Goal: Transaction & Acquisition: Obtain resource

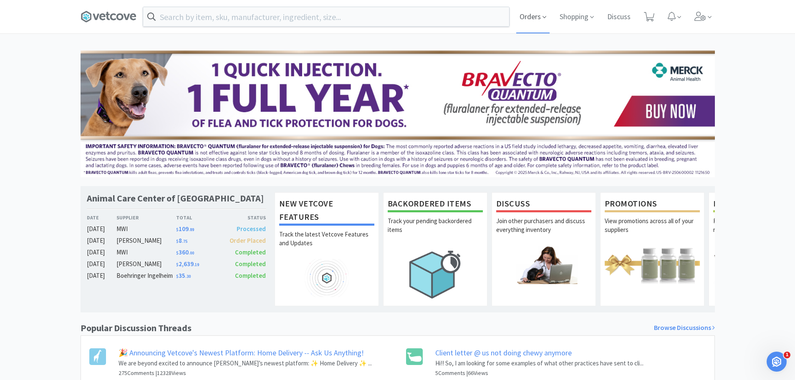
click at [521, 17] on span "Orders" at bounding box center [532, 16] width 33 height 33
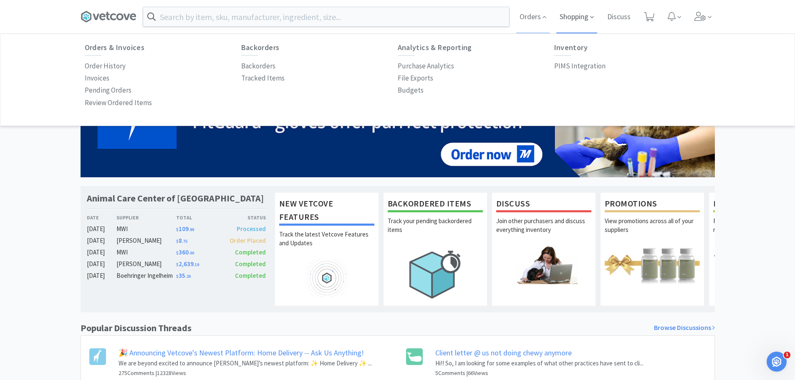
click at [578, 17] on span "Shopping" at bounding box center [576, 16] width 41 height 33
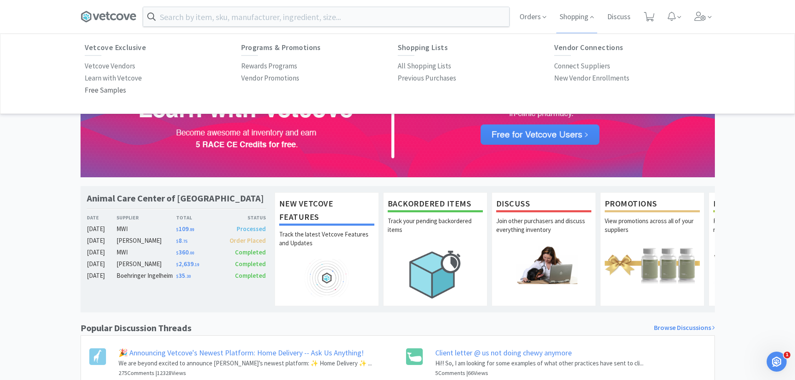
click at [106, 88] on p "Free Samples" at bounding box center [105, 90] width 41 height 11
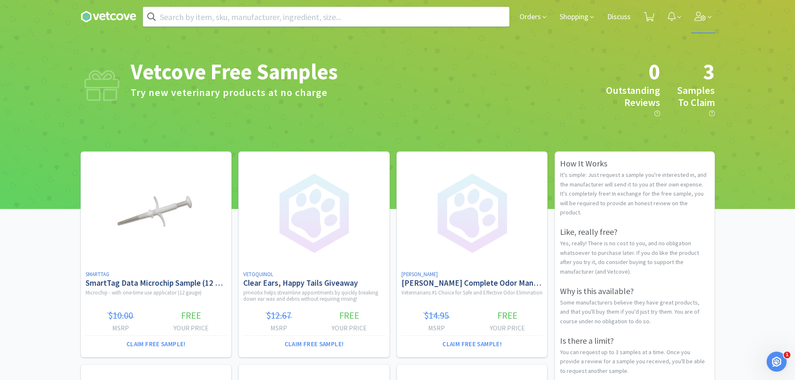
click at [699, 17] on icon at bounding box center [700, 16] width 12 height 9
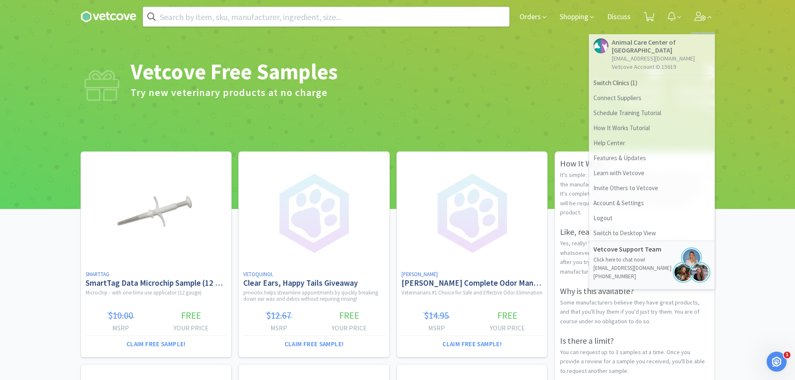
click at [753, 59] on div at bounding box center [397, 86] width 795 height 246
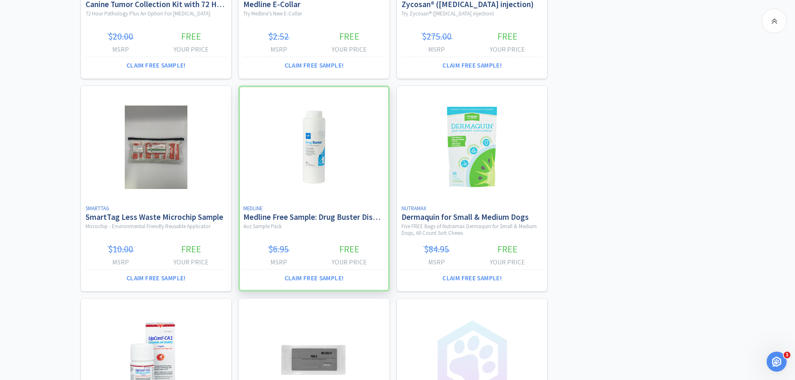
scroll to position [918, 0]
click at [314, 277] on button "Claim Free Sample!" at bounding box center [313, 277] width 141 height 17
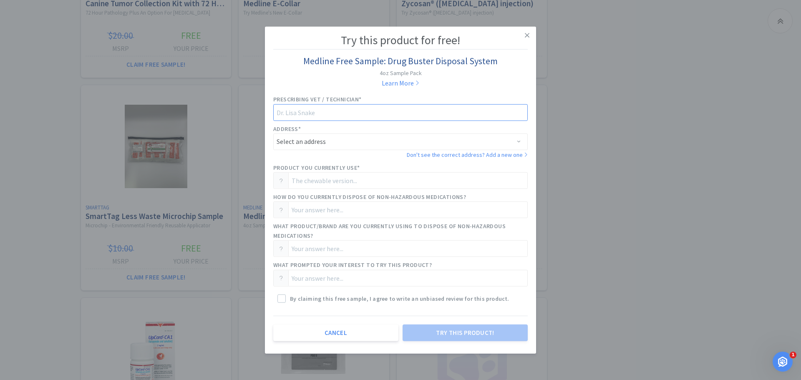
drag, startPoint x: 309, startPoint y: 114, endPoint x: 316, endPoint y: 113, distance: 7.2
click at [309, 114] on input "text" at bounding box center [400, 112] width 255 height 17
type input "[PERSON_NAME]"
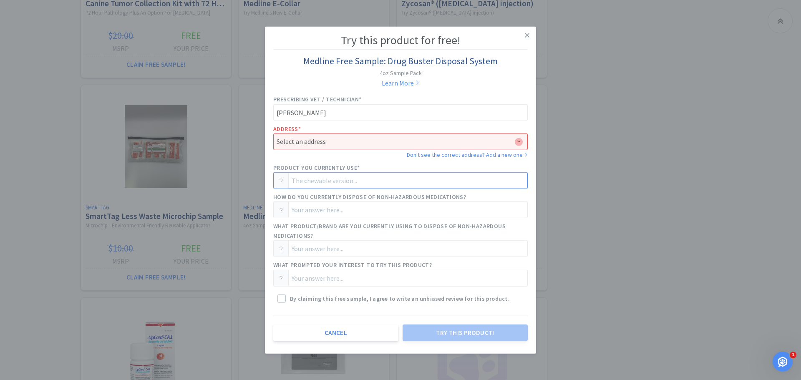
click at [351, 181] on input "text" at bounding box center [400, 180] width 255 height 17
type input "Reverse Distributor"
type input "Sheriff Department Drug Disposal"
click at [349, 180] on input "Reverse Distributor" at bounding box center [400, 180] width 255 height 17
drag, startPoint x: 349, startPoint y: 180, endPoint x: 273, endPoint y: 172, distance: 76.7
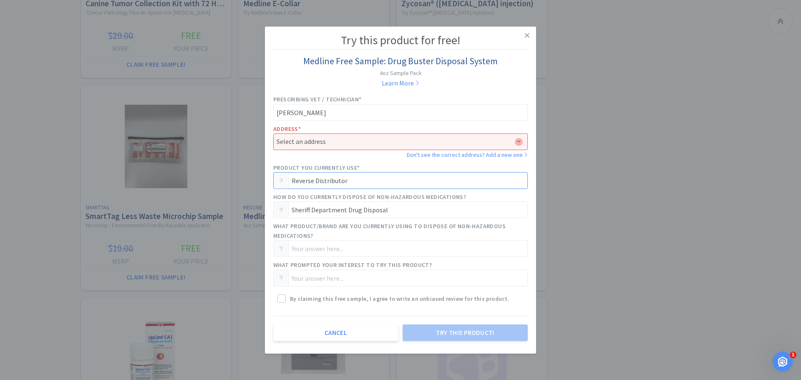
click at [273, 172] on div "Product you currently use* Reverse Distributor" at bounding box center [401, 175] width 258 height 29
type input "Sheriff Department Drug Disposal"
click at [348, 252] on input "text" at bounding box center [400, 248] width 255 height 17
type input "Sheriff Department Drug Disposal"
click at [335, 279] on input "text" at bounding box center [400, 278] width 255 height 17
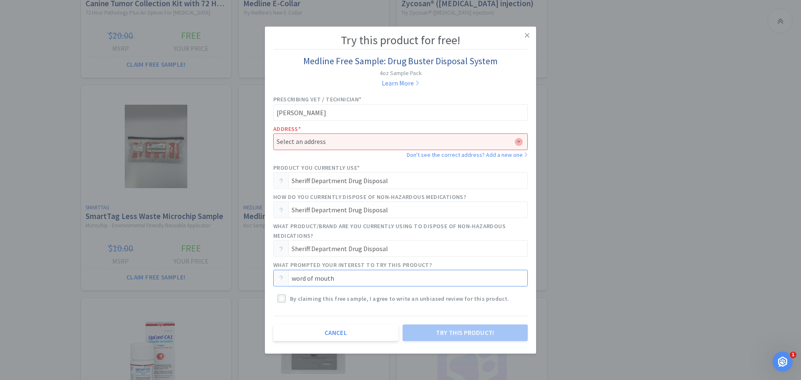
type input "word of mouth"
click at [284, 300] on icon at bounding box center [282, 299] width 6 height 6
click at [517, 140] on select "Select an address ANIMAL CARE CENTER OF [GEOGRAPHIC_DATA] PLLC · [STREET_ADDRES…" at bounding box center [400, 142] width 255 height 17
select select "94861"
click at [273, 134] on select "Select an address ANIMAL CARE CENTER OF [GEOGRAPHIC_DATA] PLLC · [STREET_ADDRES…" at bounding box center [400, 142] width 255 height 17
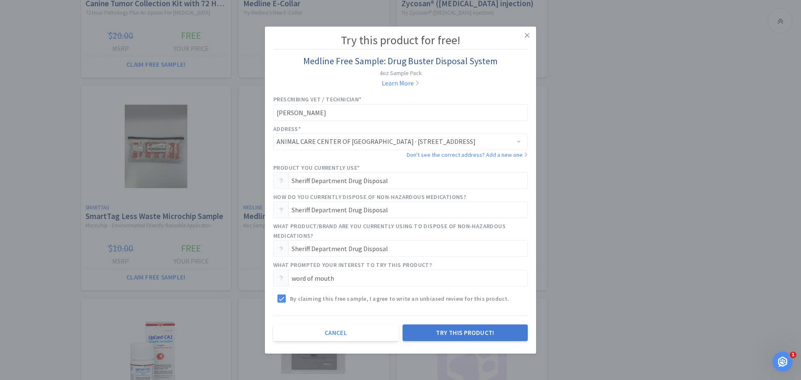
click at [470, 333] on button "Try this product!" at bounding box center [465, 333] width 125 height 17
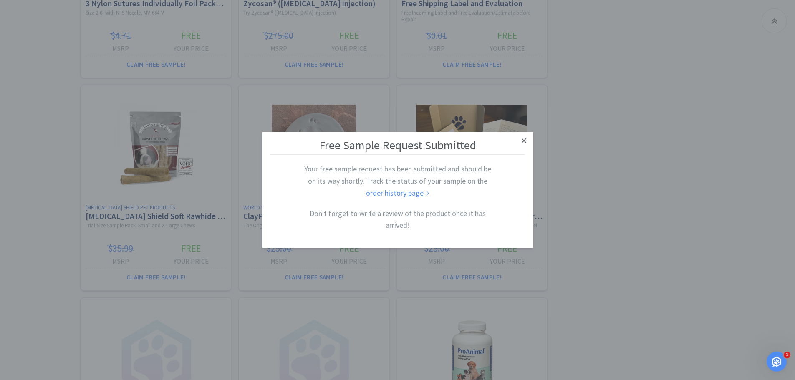
click at [524, 140] on icon at bounding box center [524, 141] width 5 height 8
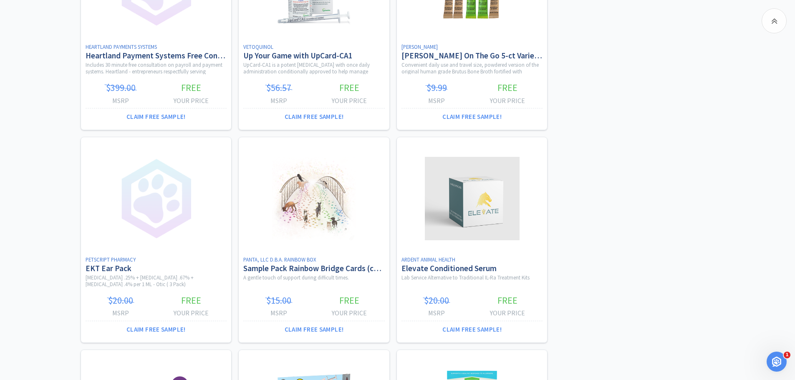
scroll to position [1961, 0]
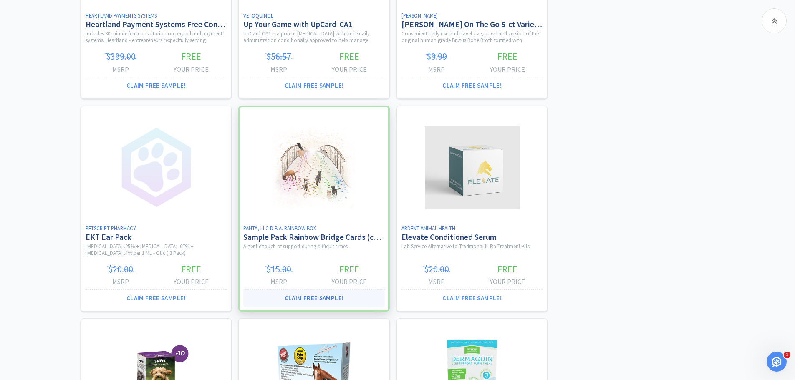
click at [316, 300] on button "Claim Free Sample!" at bounding box center [313, 298] width 141 height 17
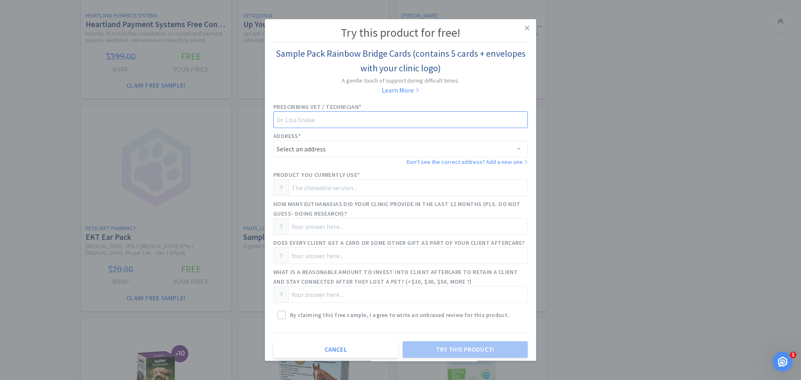
click at [332, 125] on input "text" at bounding box center [400, 119] width 255 height 17
type input "[PERSON_NAME]"
click at [321, 150] on select "Select an address ANIMAL CARE CENTER OF [GEOGRAPHIC_DATA] PLLC · [STREET_ADDRES…" at bounding box center [400, 149] width 255 height 17
select select "94861"
click at [273, 141] on select "Select an address ANIMAL CARE CENTER OF [GEOGRAPHIC_DATA] PLLC · [STREET_ADDRES…" at bounding box center [400, 149] width 255 height 17
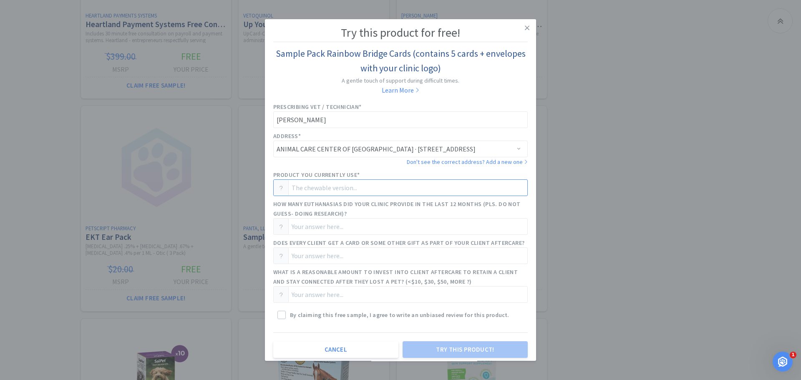
drag, startPoint x: 341, startPoint y: 192, endPoint x: 345, endPoint y: 189, distance: 4.3
click at [341, 192] on input "text" at bounding box center [400, 187] width 255 height 17
type input "Amazon"
type input "37"
type input "yes"
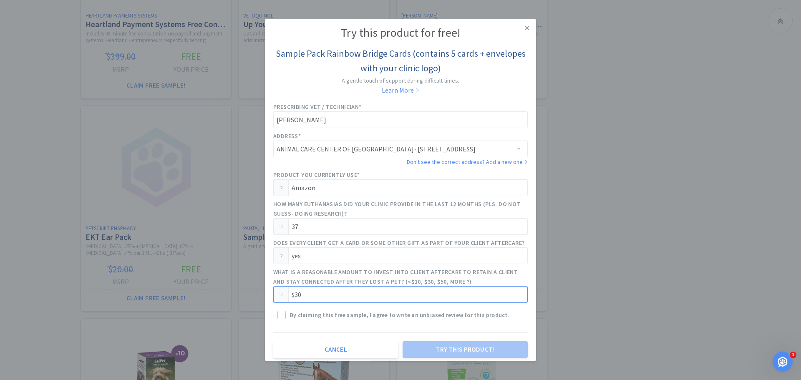
type input "$30"
drag, startPoint x: 280, startPoint y: 315, endPoint x: 311, endPoint y: 326, distance: 32.9
click at [281, 315] on icon at bounding box center [282, 316] width 6 height 6
click at [456, 345] on button "Try this product!" at bounding box center [465, 349] width 125 height 17
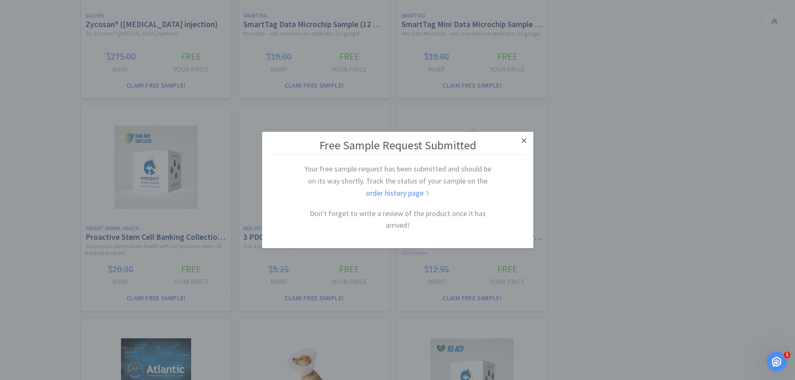
click at [525, 142] on icon at bounding box center [524, 141] width 5 height 8
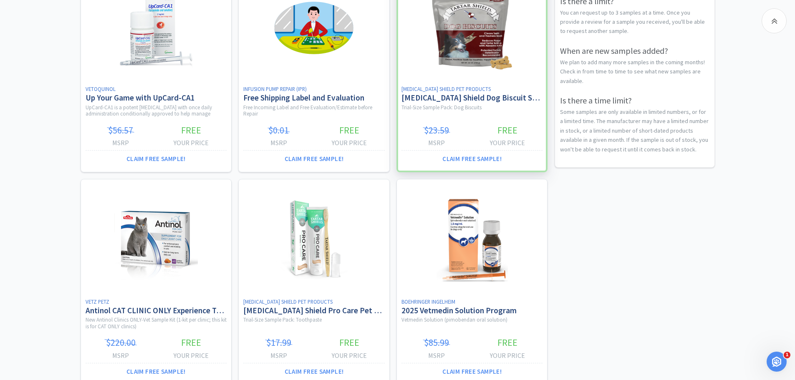
scroll to position [653, 0]
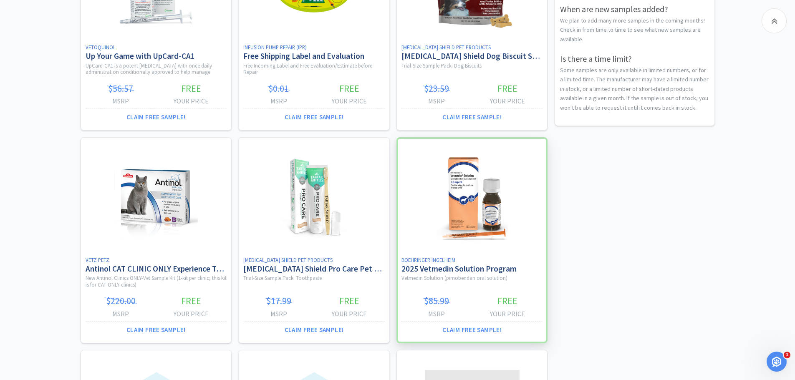
click at [480, 217] on div at bounding box center [471, 240] width 151 height 206
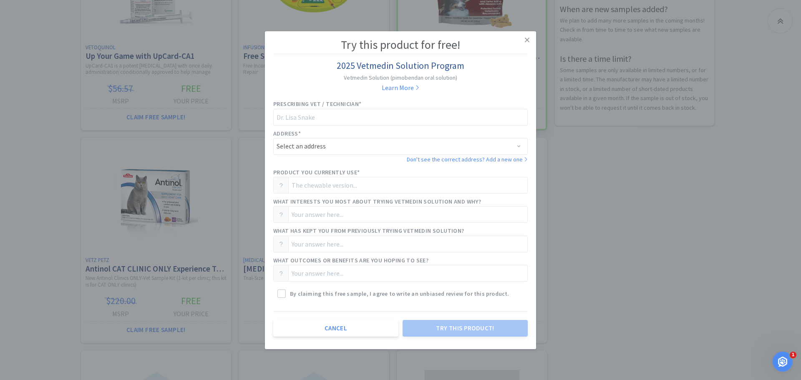
click at [530, 39] on link at bounding box center [527, 40] width 15 height 18
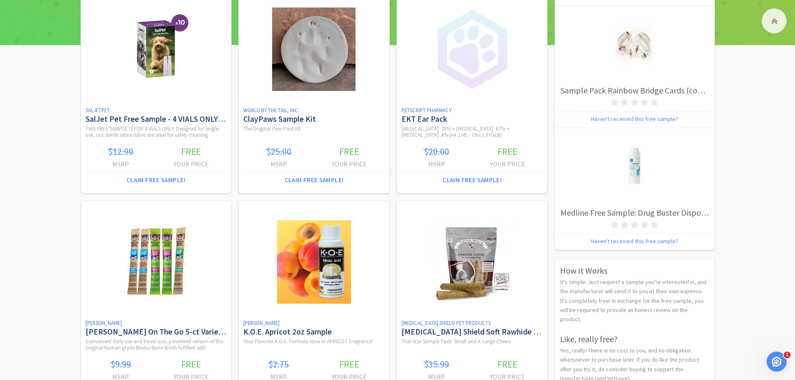
scroll to position [0, 0]
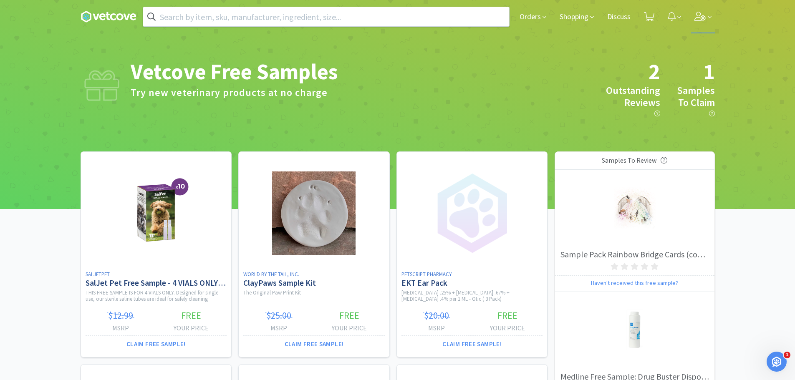
click at [703, 14] on icon at bounding box center [700, 16] width 12 height 9
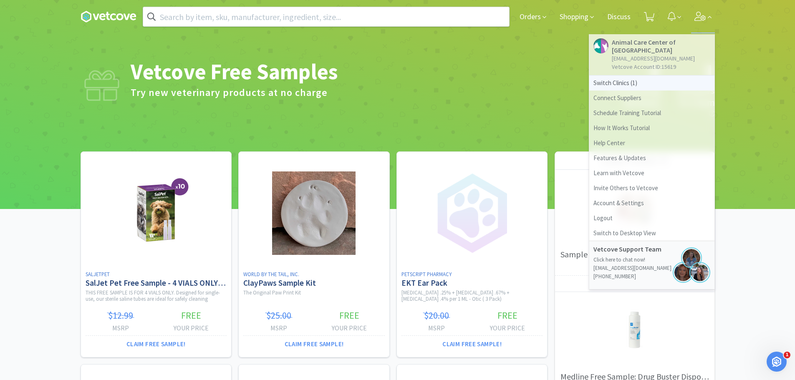
click at [623, 76] on span "Switch Clinics ( 1 )" at bounding box center [651, 83] width 125 height 15
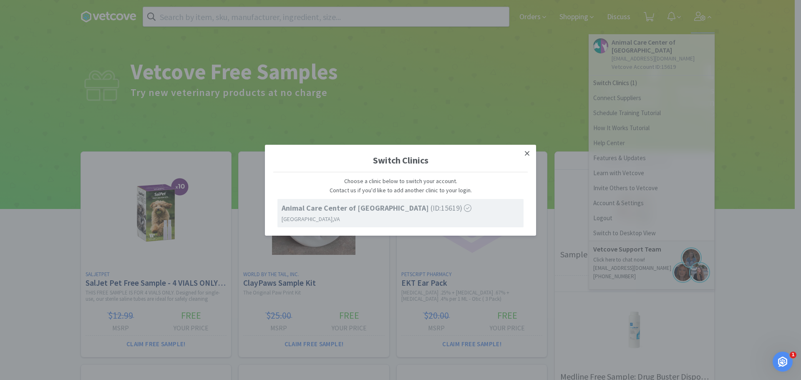
click at [524, 155] on link at bounding box center [527, 153] width 15 height 18
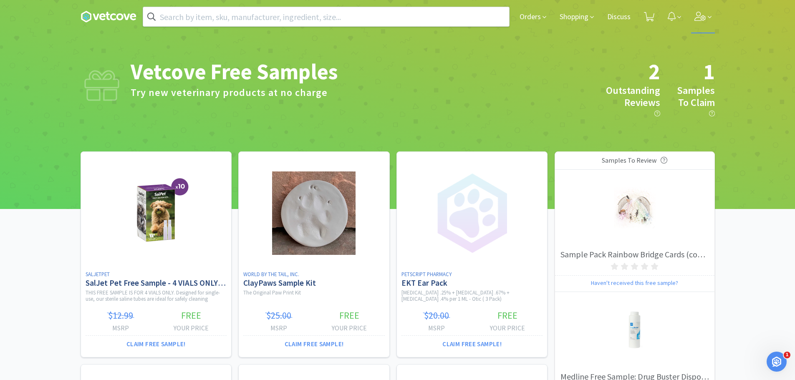
click at [705, 17] on icon at bounding box center [699, 16] width 11 height 9
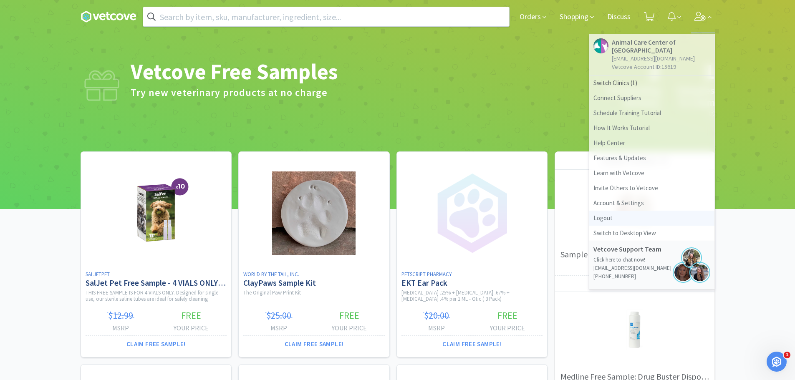
click at [610, 212] on link "Logout" at bounding box center [651, 218] width 125 height 15
